Goal: Task Accomplishment & Management: Manage account settings

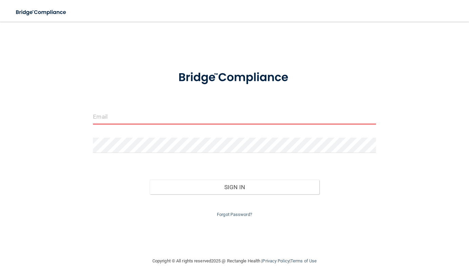
type input "[EMAIL_ADDRESS][PERSON_NAME][DOMAIN_NAME]"
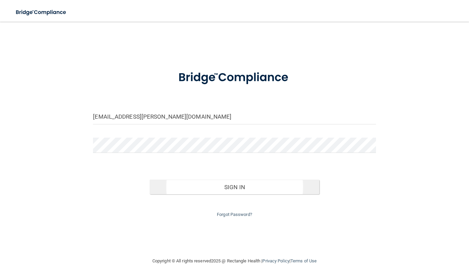
click at [171, 188] on button "Sign In" at bounding box center [235, 187] width 170 height 15
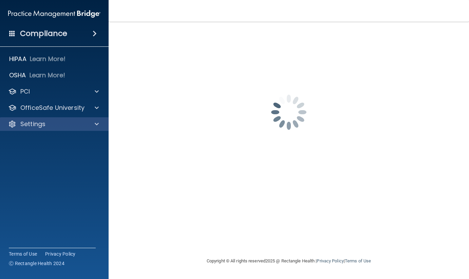
click at [96, 124] on span at bounding box center [97, 124] width 4 height 8
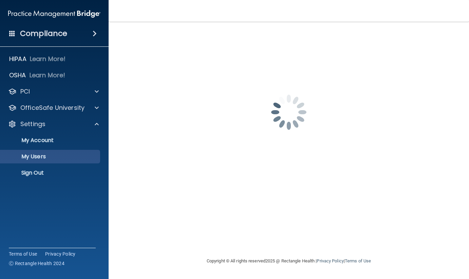
click at [43, 156] on p "My Users" at bounding box center [50, 156] width 93 height 7
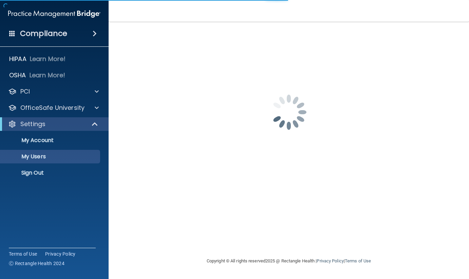
select select "20"
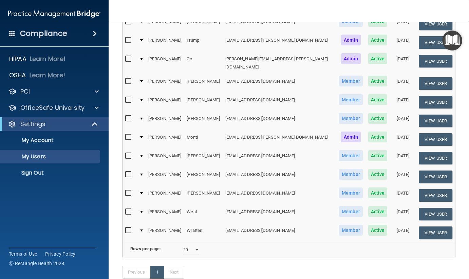
scroll to position [162, 0]
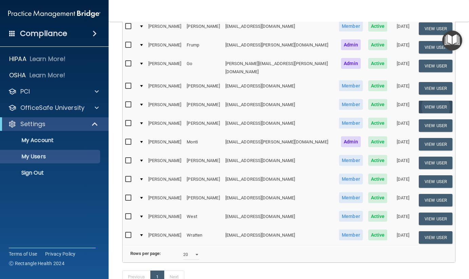
click at [424, 101] on button "View User" at bounding box center [435, 107] width 34 height 13
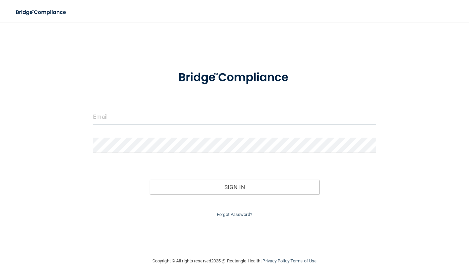
type input "[EMAIL_ADDRESS][PERSON_NAME][DOMAIN_NAME]"
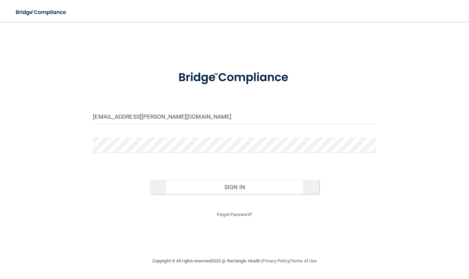
click at [173, 188] on button "Sign In" at bounding box center [235, 187] width 170 height 15
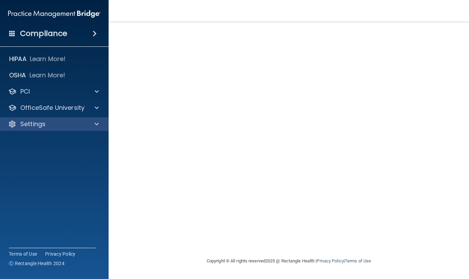
click at [68, 120] on div "Settings" at bounding box center [45, 124] width 84 height 8
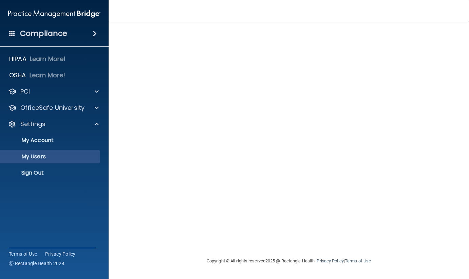
click at [52, 155] on p "My Users" at bounding box center [50, 156] width 93 height 7
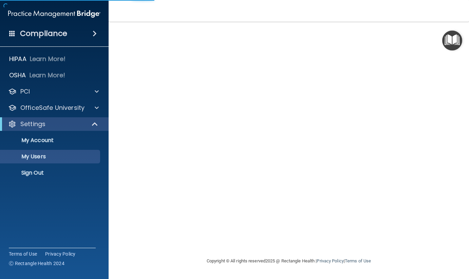
select select "20"
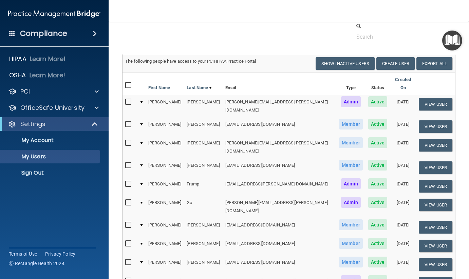
scroll to position [45, 0]
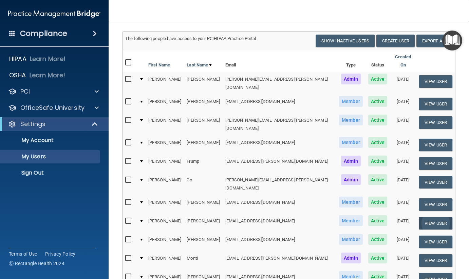
click at [432, 217] on button "View User" at bounding box center [435, 223] width 34 height 13
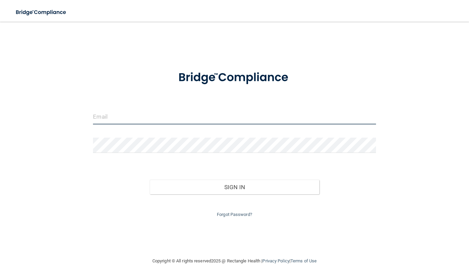
type input "[EMAIL_ADDRESS][PERSON_NAME][DOMAIN_NAME]"
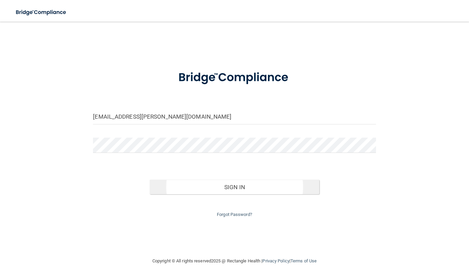
click at [165, 186] on button "Sign In" at bounding box center [235, 187] width 170 height 15
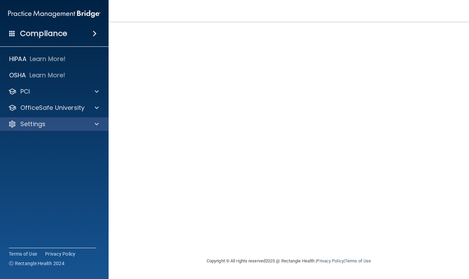
click at [97, 125] on span at bounding box center [97, 124] width 4 height 8
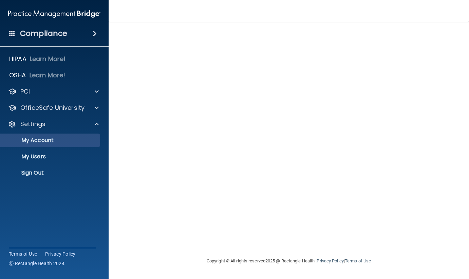
click at [54, 139] on p "My Account" at bounding box center [50, 140] width 93 height 7
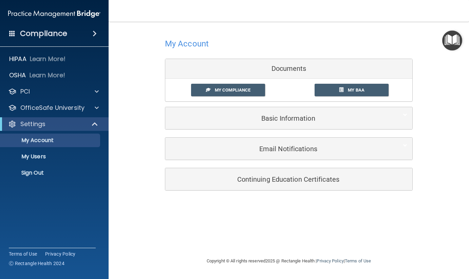
click at [143, 96] on div "My Account Documents My Compliance My Compliance My BAA Basic Information Full …" at bounding box center [288, 113] width 333 height 170
drag, startPoint x: 148, startPoint y: 125, endPoint x: 146, endPoint y: 130, distance: 5.2
click at [146, 125] on div "My Account Documents My Compliance My Compliance My BAA Basic Information Full …" at bounding box center [288, 113] width 333 height 170
